Goal: Task Accomplishment & Management: Use online tool/utility

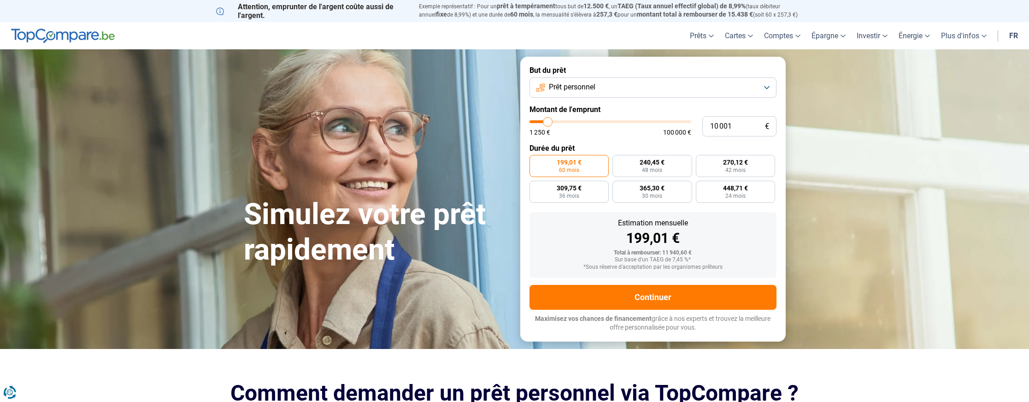
type input "11 250"
type input "11250"
type input "11 500"
type input "11500"
type input "11 750"
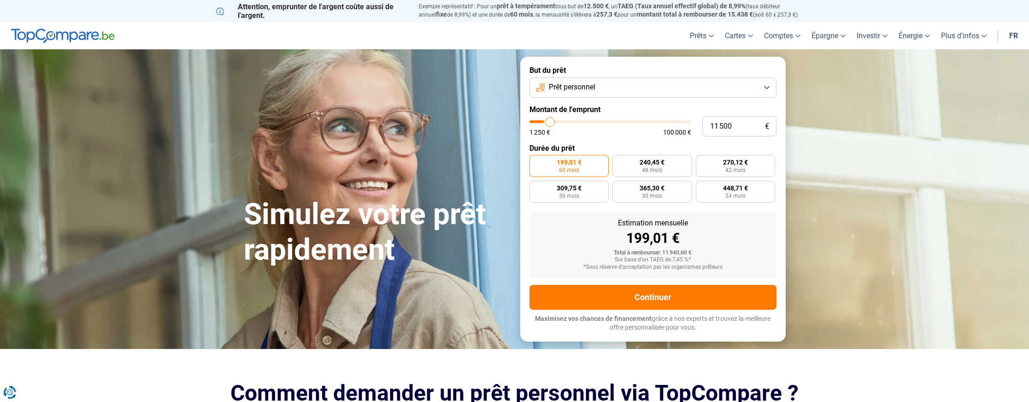
type input "11750"
type input "12 000"
type input "12000"
type input "12 250"
type input "12250"
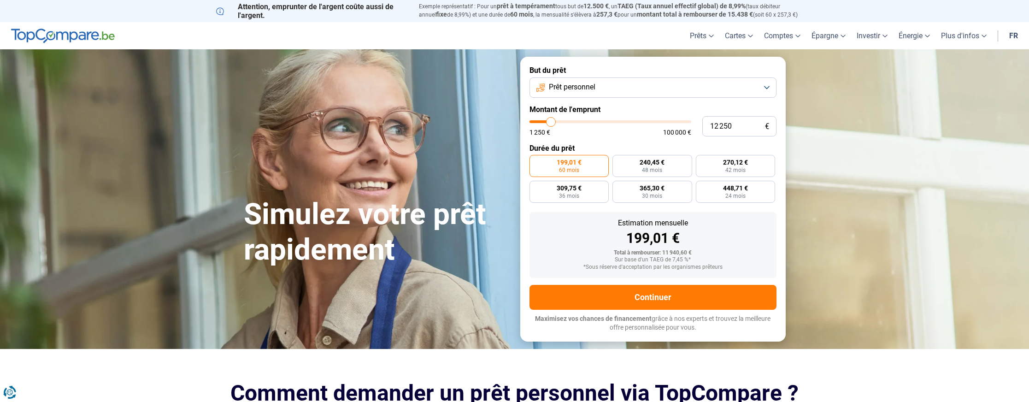
type input "12 500"
type input "12500"
click at [552, 123] on input "range" at bounding box center [611, 121] width 162 height 3
type input "12 250"
type input "12250"
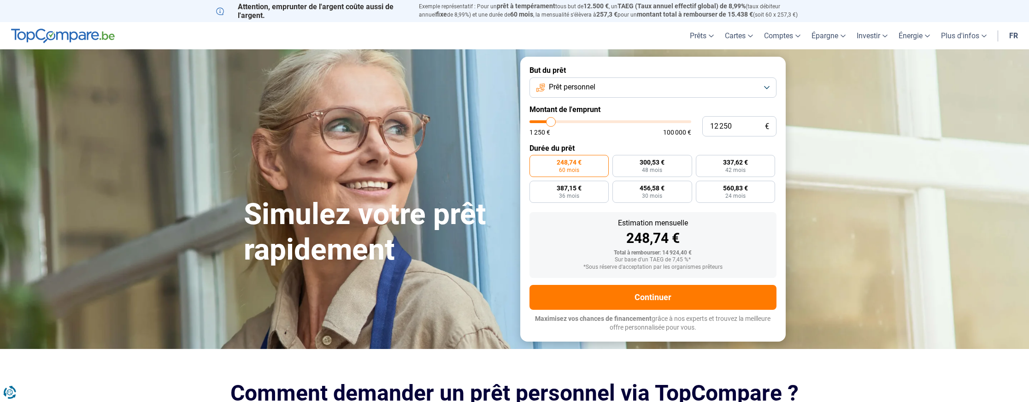
type input "12 000"
type input "12000"
type input "11 750"
type input "11750"
type input "11 500"
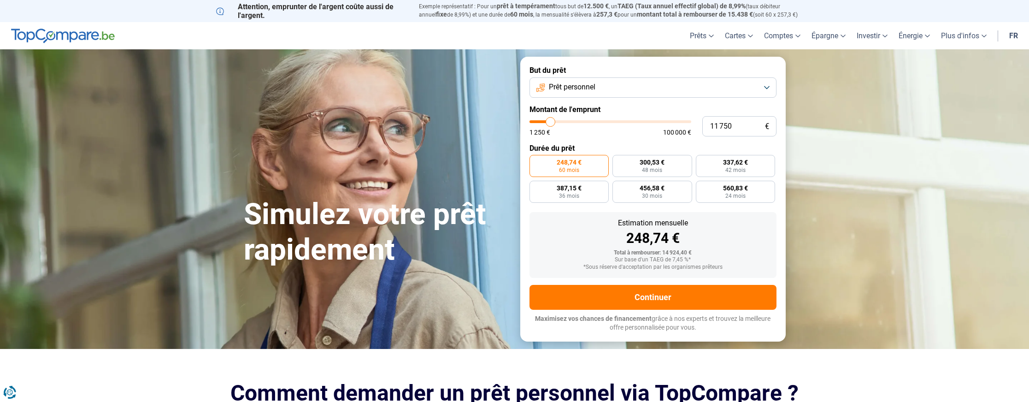
type input "11500"
type input "11 250"
type input "11250"
type input "11 000"
type input "11000"
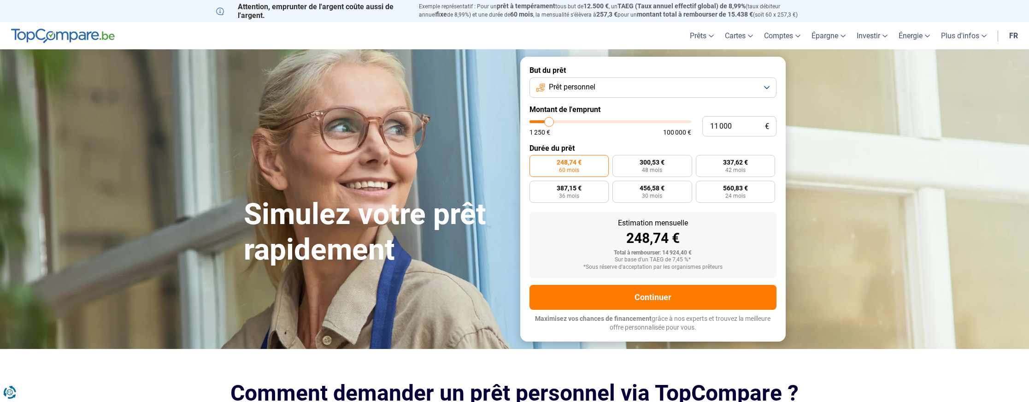
type input "10 750"
type input "10750"
type input "10 500"
type input "10500"
type input "10 250"
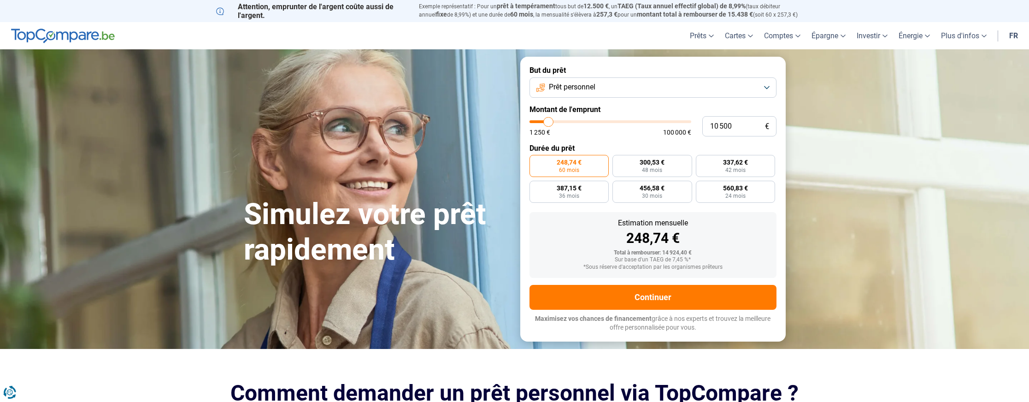
type input "10250"
type input "10 000"
type input "10000"
click at [548, 123] on input "range" at bounding box center [611, 121] width 162 height 3
radio input "true"
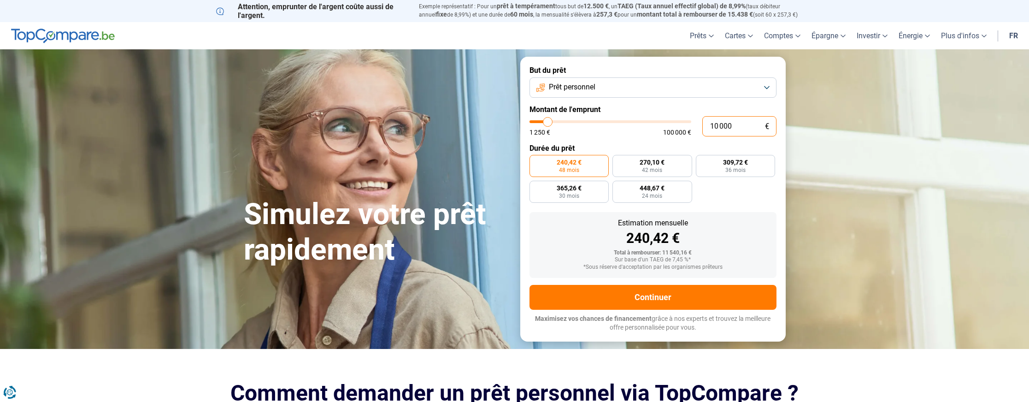
click at [735, 125] on input "10 000" at bounding box center [739, 126] width 74 height 20
type input "1 000"
type input "1250"
type input "10 005"
type input "10000"
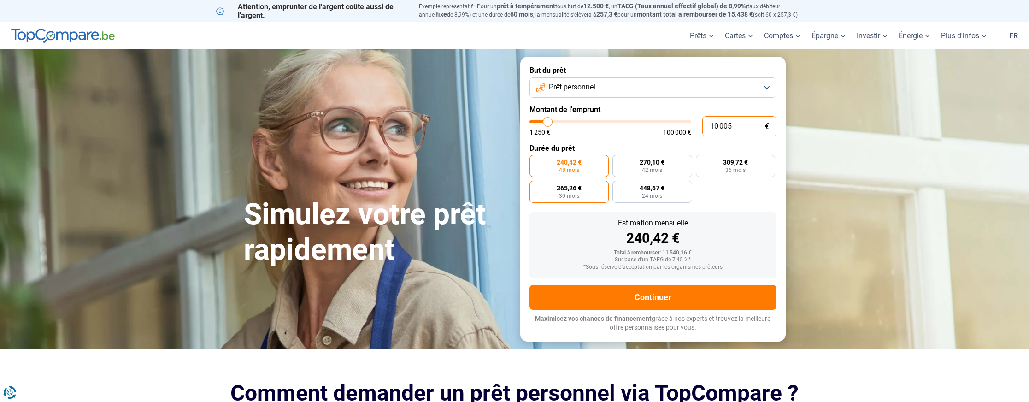
radio input "false"
type input "10 005"
